Goal: Navigation & Orientation: Understand site structure

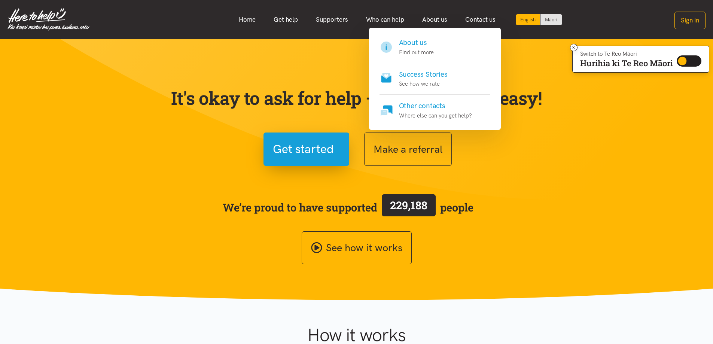
click at [418, 46] on h4 "About us" at bounding box center [416, 42] width 35 height 10
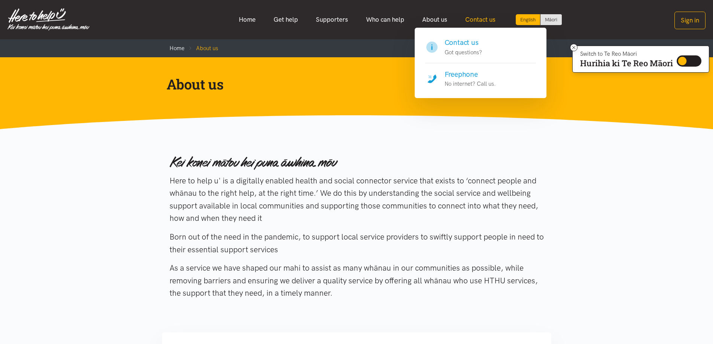
click at [478, 19] on link "Contact us" at bounding box center [480, 20] width 48 height 16
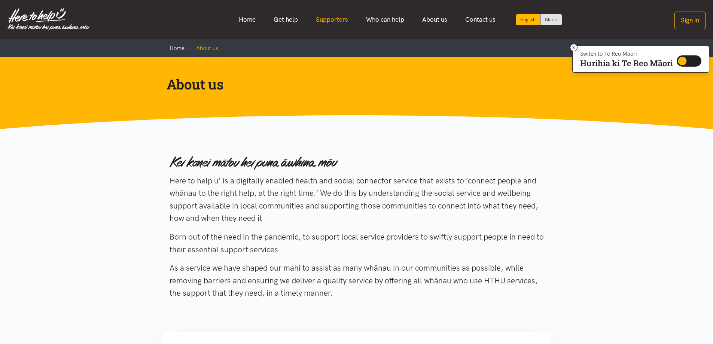
click at [329, 18] on link "Supporters" at bounding box center [332, 20] width 50 height 16
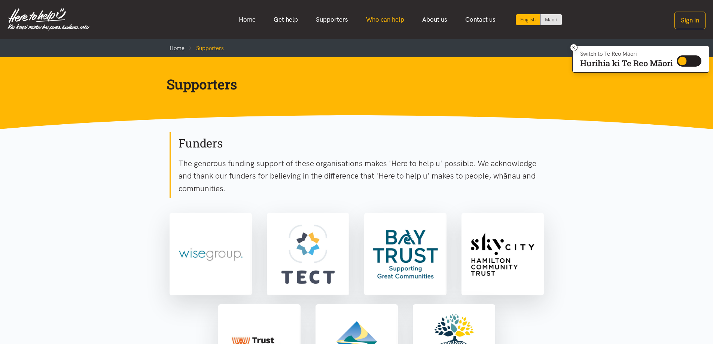
click at [373, 18] on link "Who can help" at bounding box center [385, 20] width 56 height 16
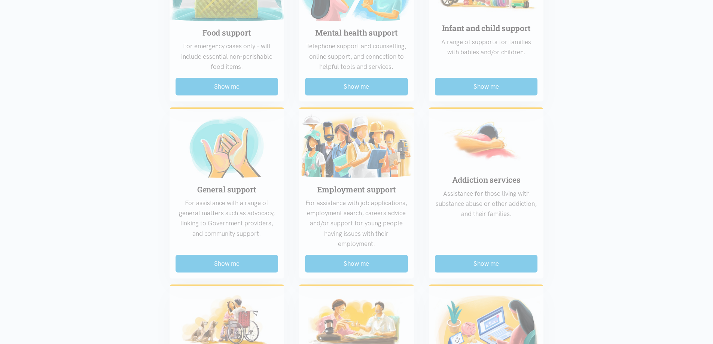
scroll to position [486, 0]
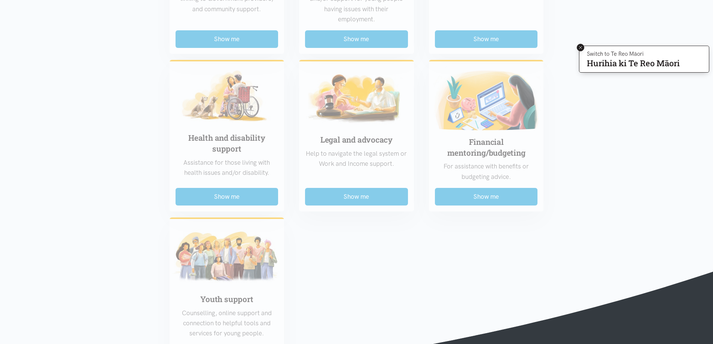
click at [578, 49] on icon at bounding box center [581, 48] width 6 height 6
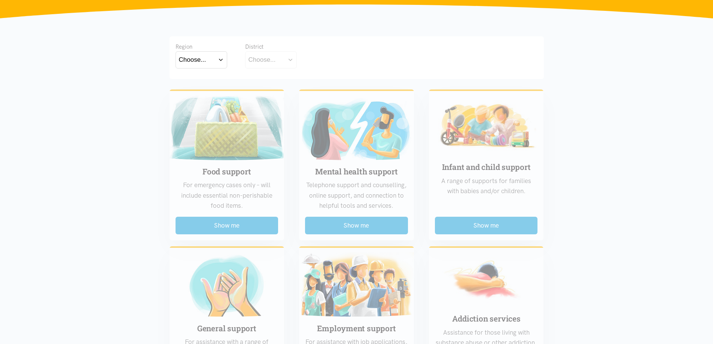
scroll to position [37, 0]
